Goal: Information Seeking & Learning: Learn about a topic

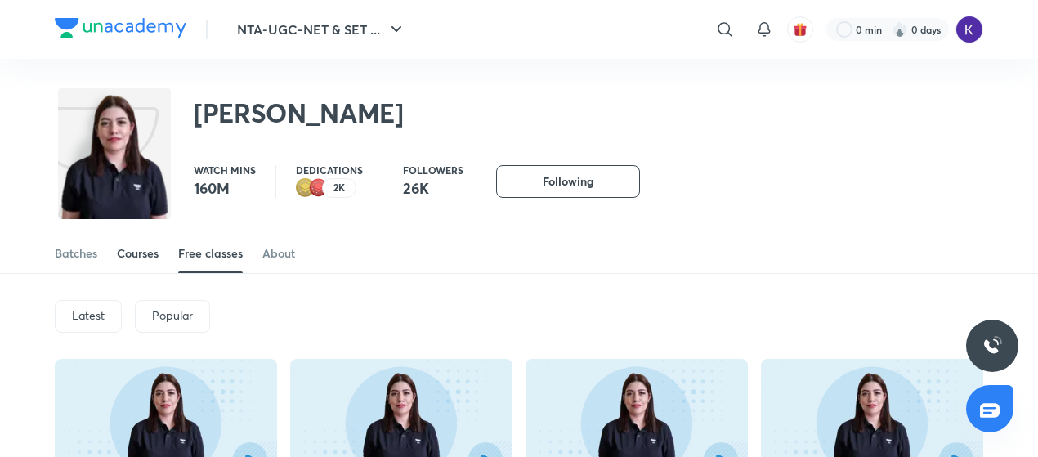
click at [145, 254] on div "Courses" at bounding box center [138, 253] width 42 height 16
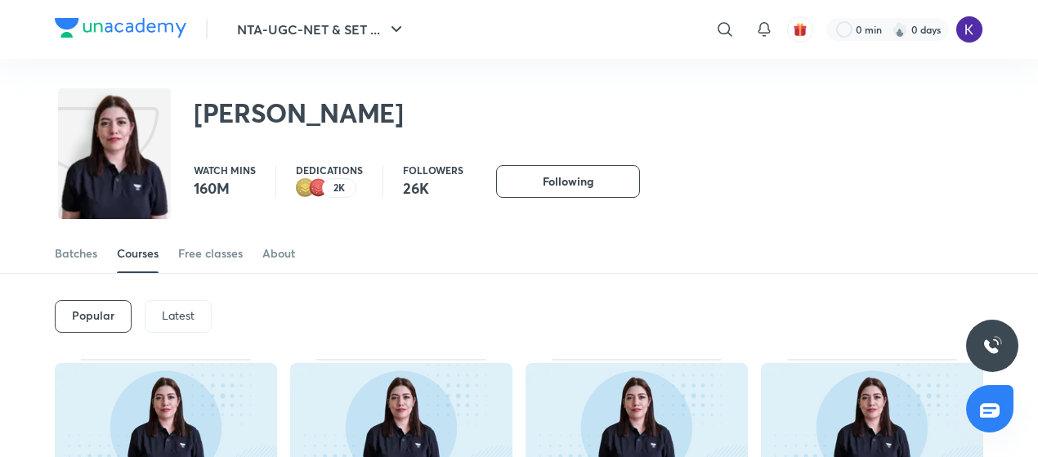
click at [185, 311] on p "Latest" at bounding box center [178, 315] width 33 height 13
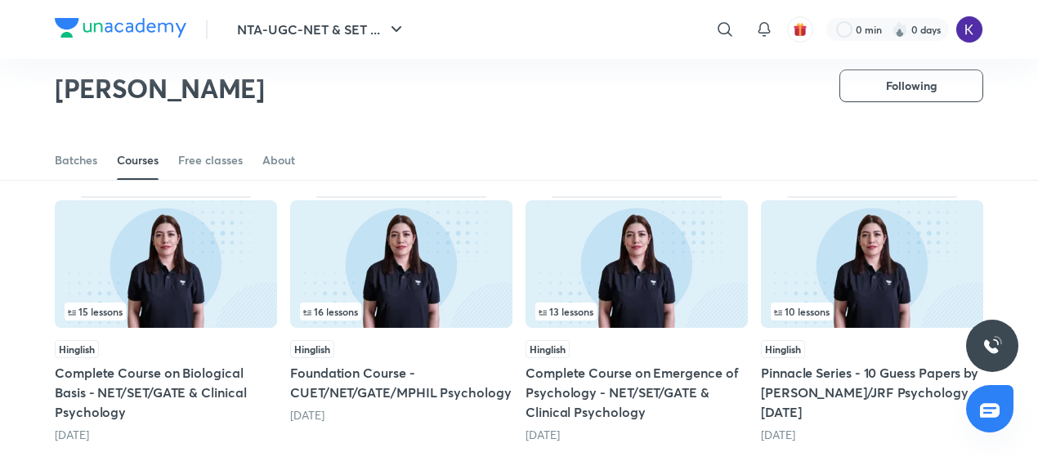
scroll to position [675, 0]
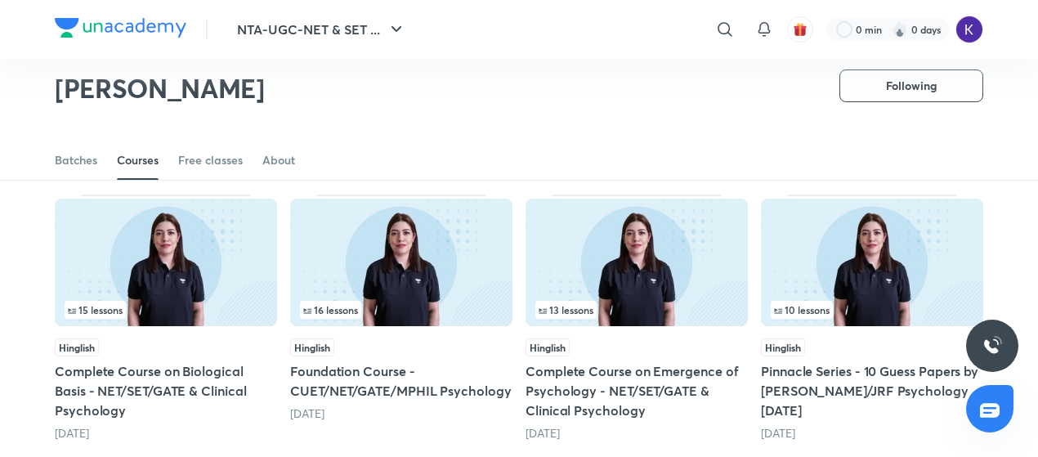
click at [214, 272] on img at bounding box center [166, 262] width 222 height 127
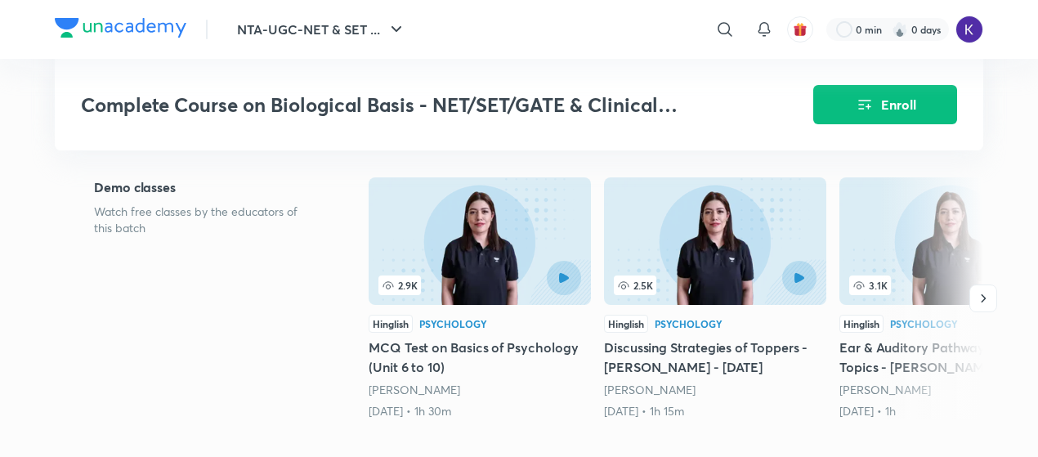
scroll to position [800, 0]
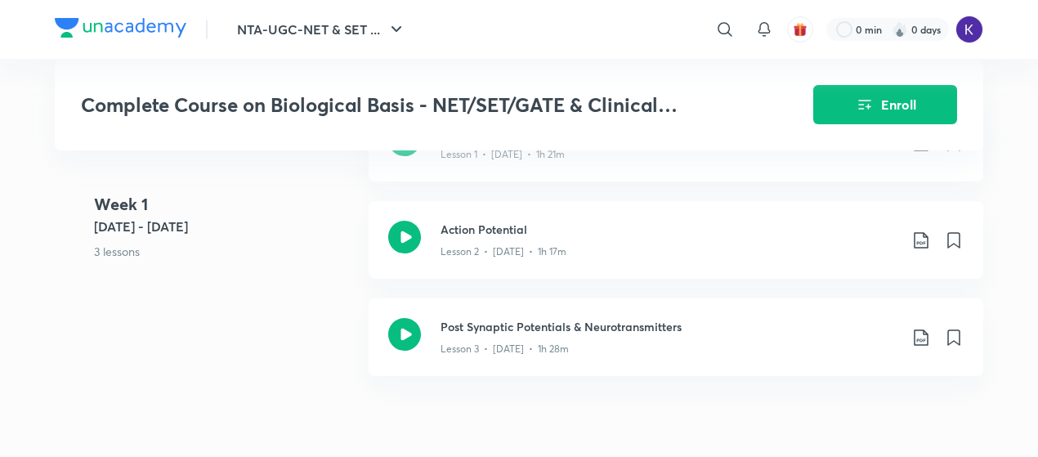
click at [897, 24] on img at bounding box center [899, 29] width 16 height 16
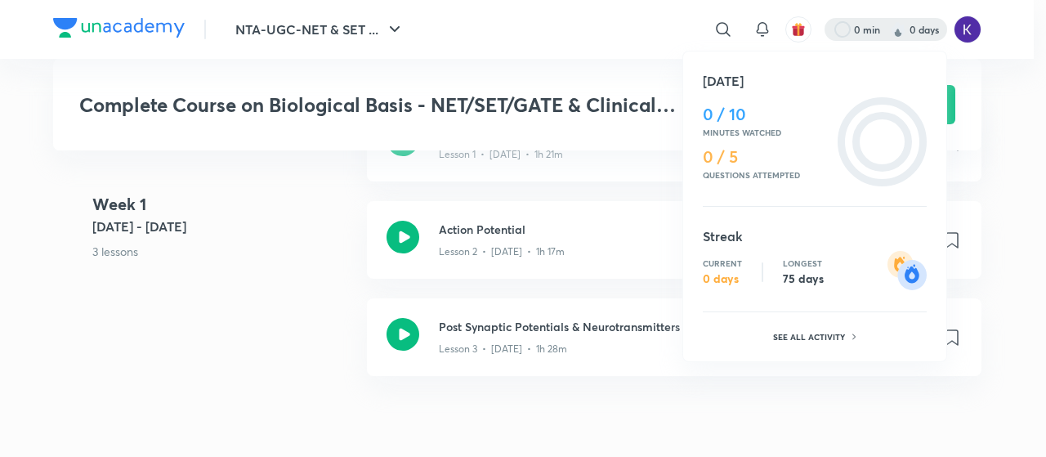
click at [897, 24] on div at bounding box center [523, 228] width 1046 height 457
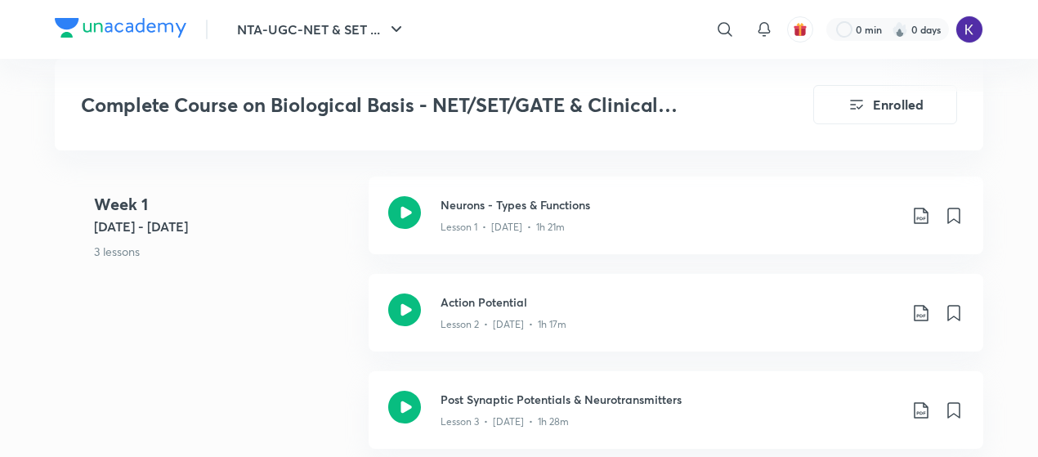
scroll to position [1208, 0]
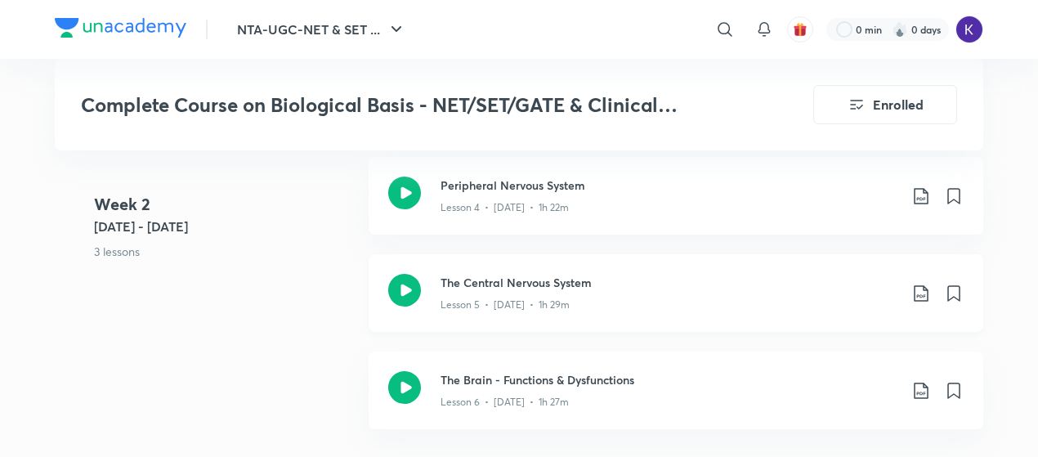
click at [495, 301] on p "Lesson 5 • [DATE] • 1h 29m" at bounding box center [504, 304] width 129 height 15
